Goal: Information Seeking & Learning: Learn about a topic

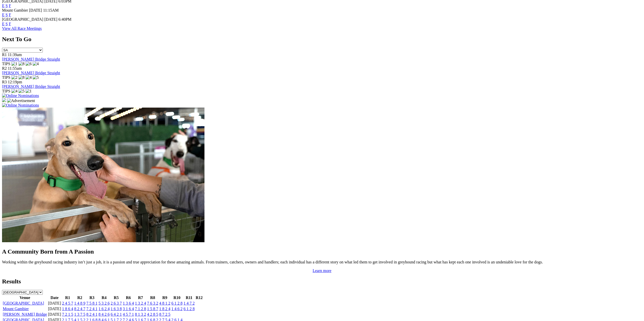
scroll to position [303, 0]
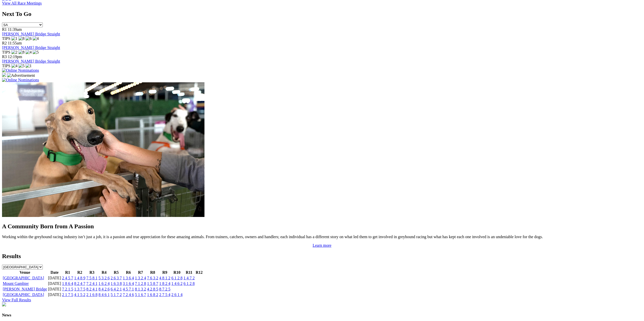
click at [73, 276] on link "2 4 5 7" at bounding box center [67, 278] width 11 height 4
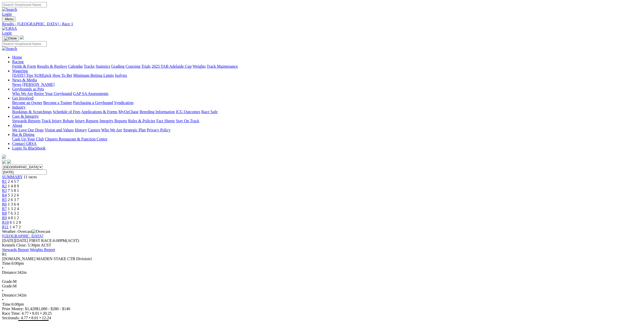
click at [7, 184] on span "R2" at bounding box center [4, 186] width 5 height 4
click at [7, 189] on span "R3" at bounding box center [4, 191] width 5 height 4
click at [7, 193] on span "R4" at bounding box center [4, 195] width 5 height 4
click at [7, 198] on span "R5" at bounding box center [4, 200] width 5 height 4
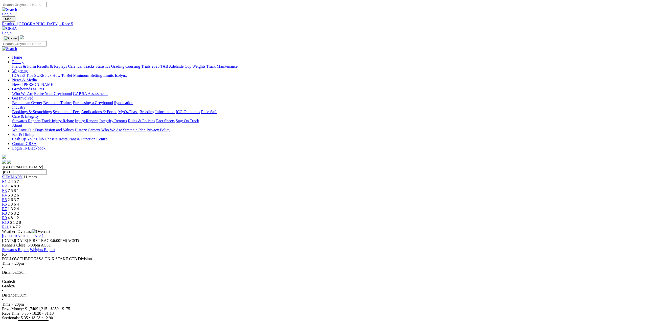
click at [7, 202] on span "R6" at bounding box center [4, 204] width 5 height 4
click at [7, 207] on link "R7" at bounding box center [4, 209] width 5 height 4
click at [7, 211] on link "R8" at bounding box center [4, 213] width 5 height 4
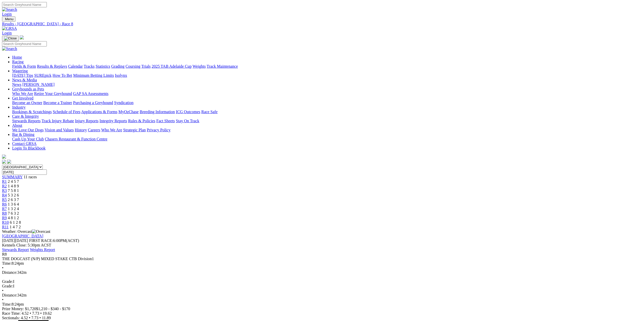
click at [7, 216] on span "R9" at bounding box center [4, 218] width 5 height 4
click at [9, 221] on span "R10" at bounding box center [5, 223] width 7 height 4
click at [9, 225] on span "R11" at bounding box center [5, 227] width 7 height 4
click at [29, 248] on link "Stewards Report" at bounding box center [15, 250] width 27 height 4
click at [36, 64] on link "Fields & Form" at bounding box center [24, 66] width 24 height 4
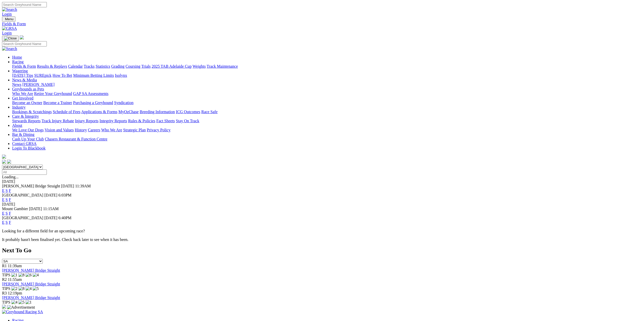
click at [11, 189] on link "F" at bounding box center [10, 191] width 2 height 4
